Goal: Transaction & Acquisition: Purchase product/service

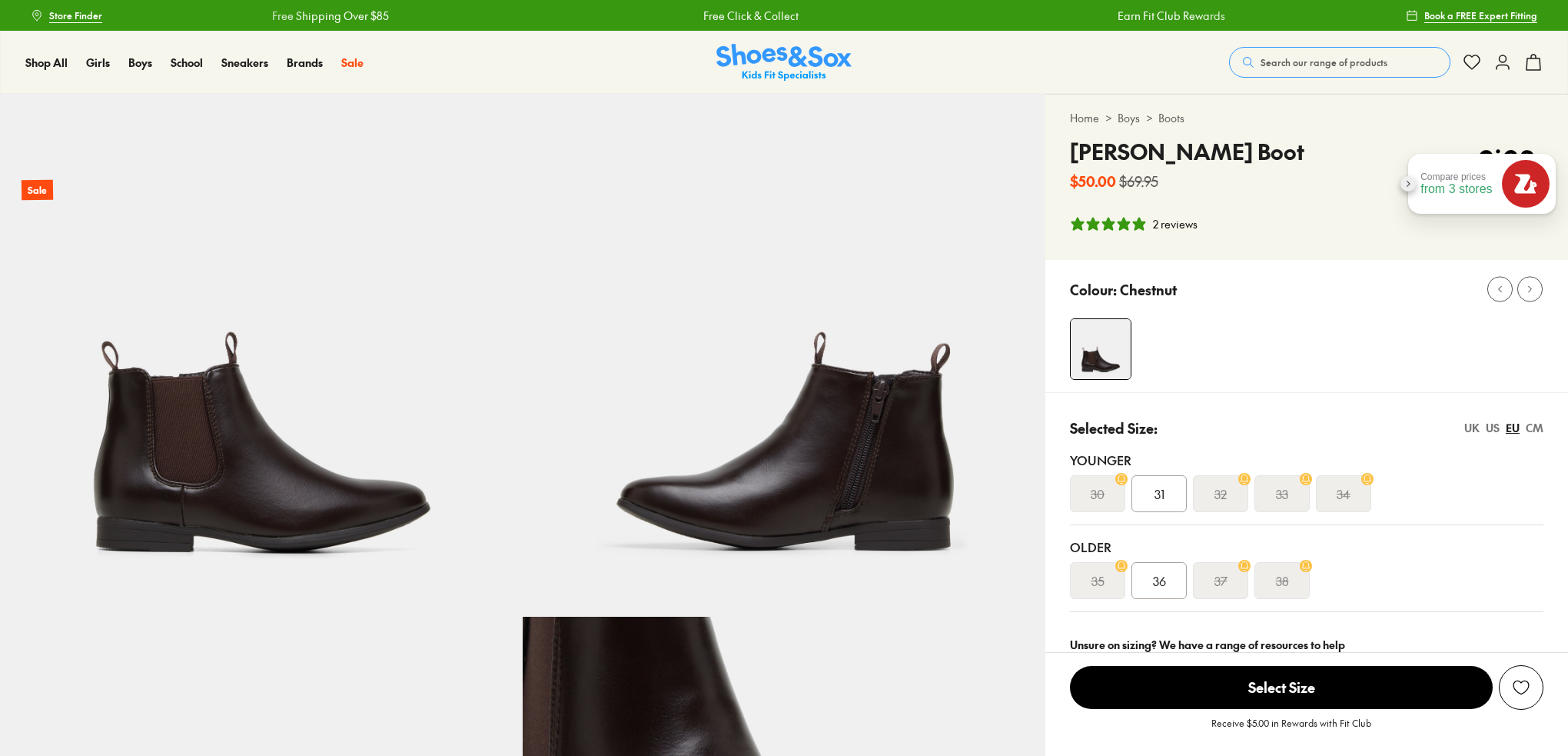
select select "*"
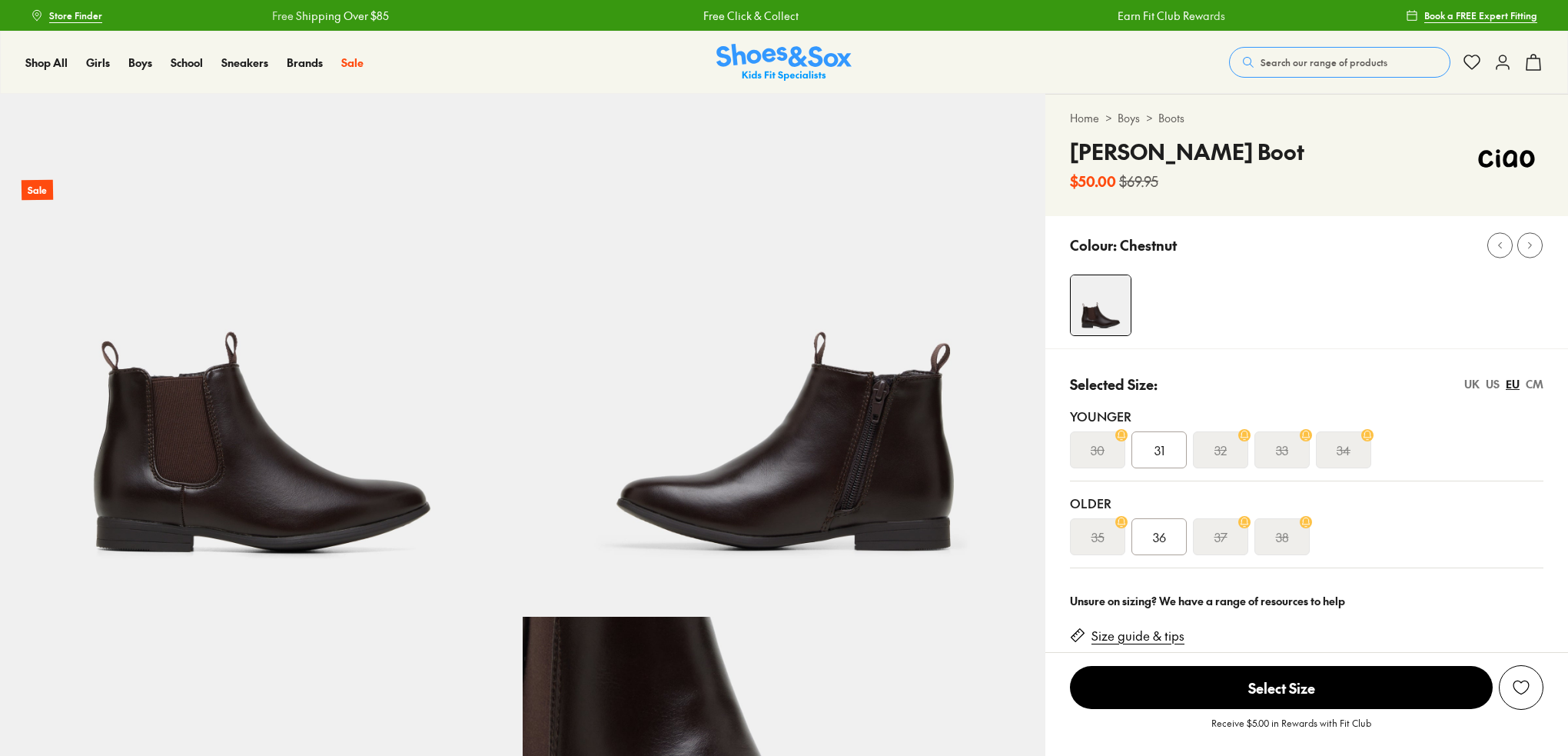
select select "*"
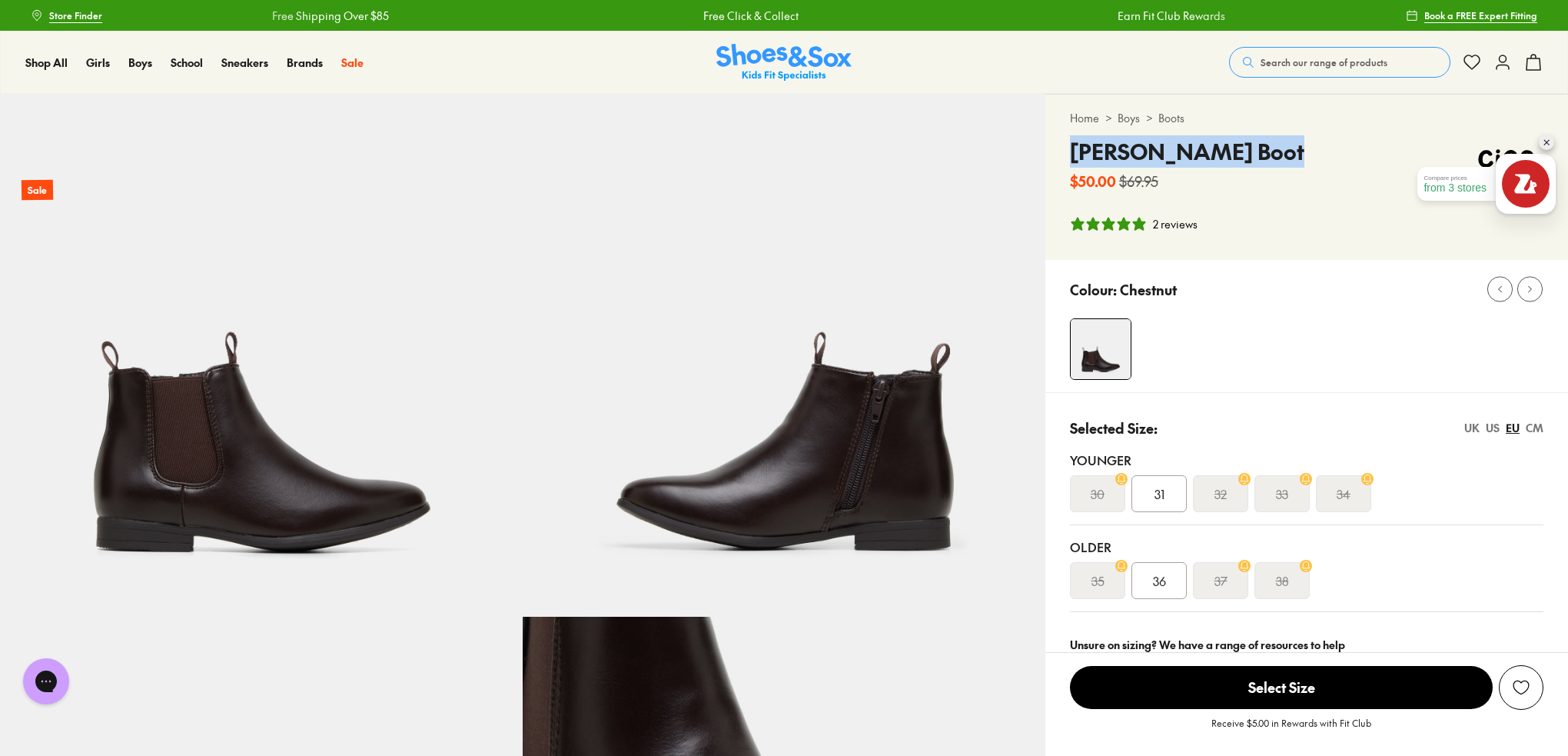
drag, startPoint x: 1072, startPoint y: 150, endPoint x: 1284, endPoint y: 141, distance: 212.2
click at [1284, 141] on div "Manuel Gusset Boot $50.00 $69.95" at bounding box center [1307, 163] width 473 height 56
copy h4 "[PERSON_NAME] Boot"
